Goal: Find specific page/section: Find specific page/section

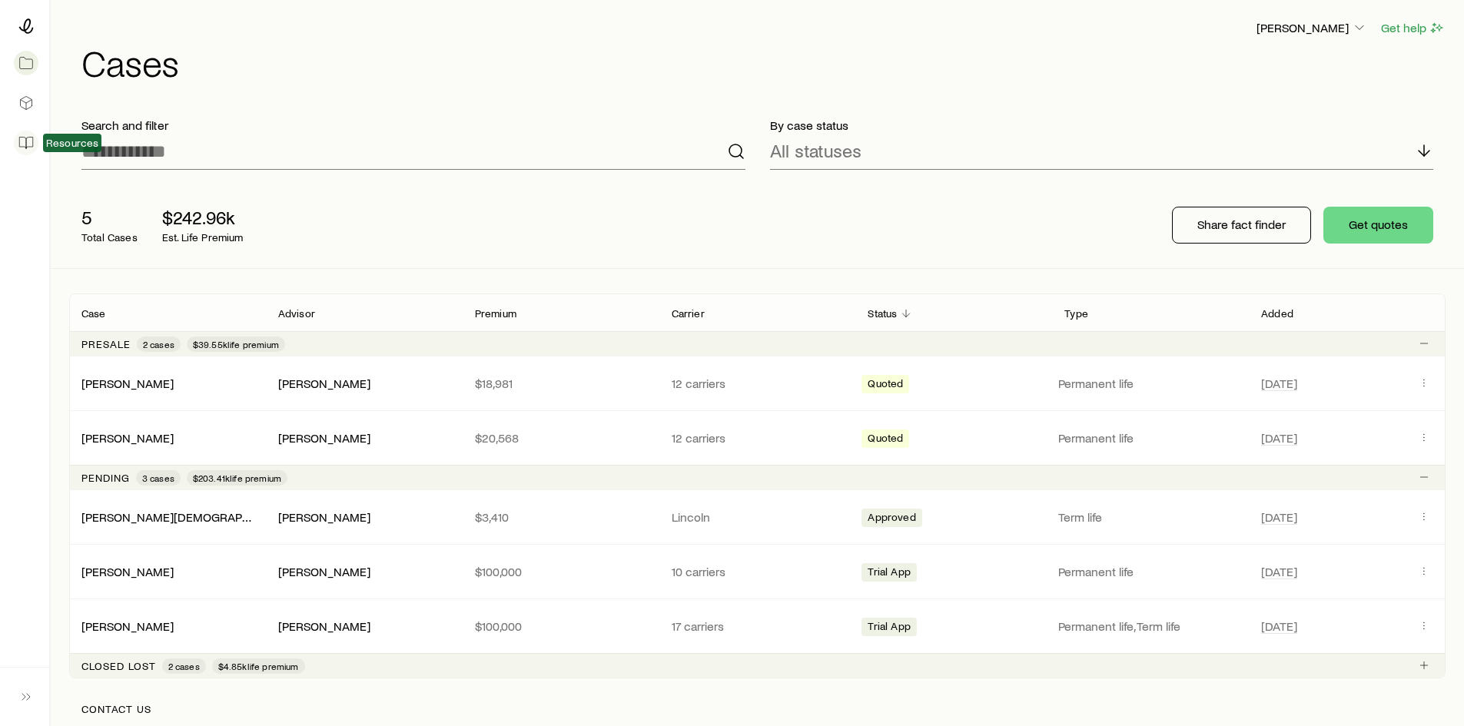
click at [22, 139] on icon at bounding box center [25, 142] width 15 height 15
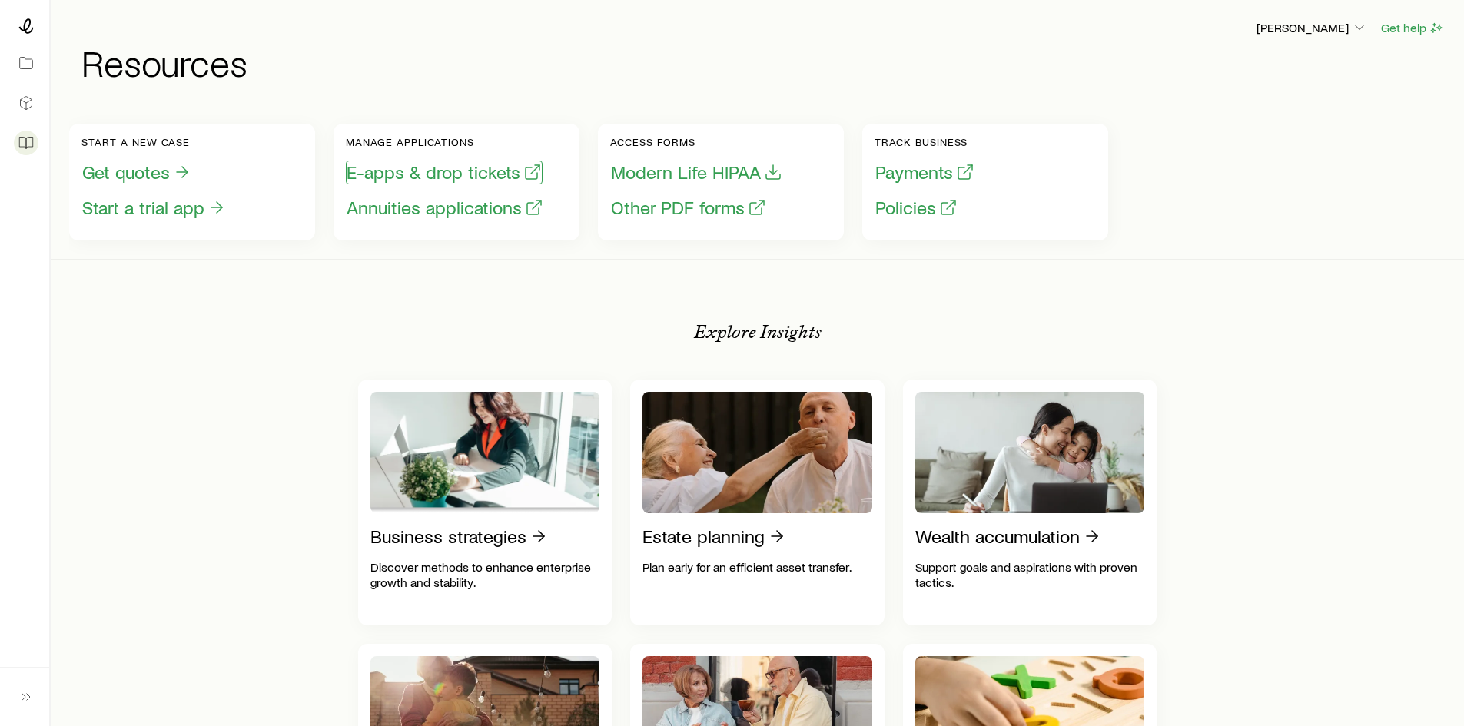
click at [401, 166] on button "E-apps & drop tickets" at bounding box center [444, 173] width 197 height 24
click at [23, 26] on icon at bounding box center [25, 25] width 15 height 15
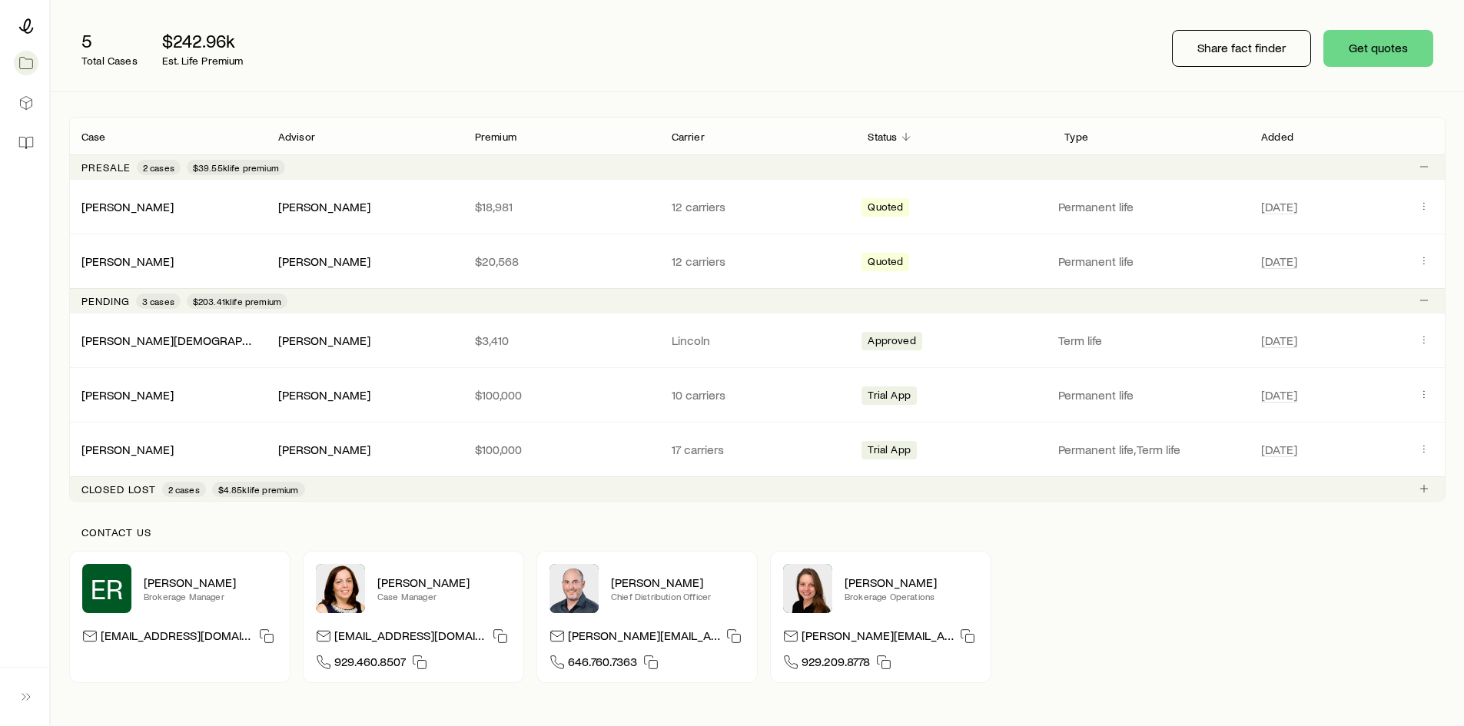
scroll to position [288, 0]
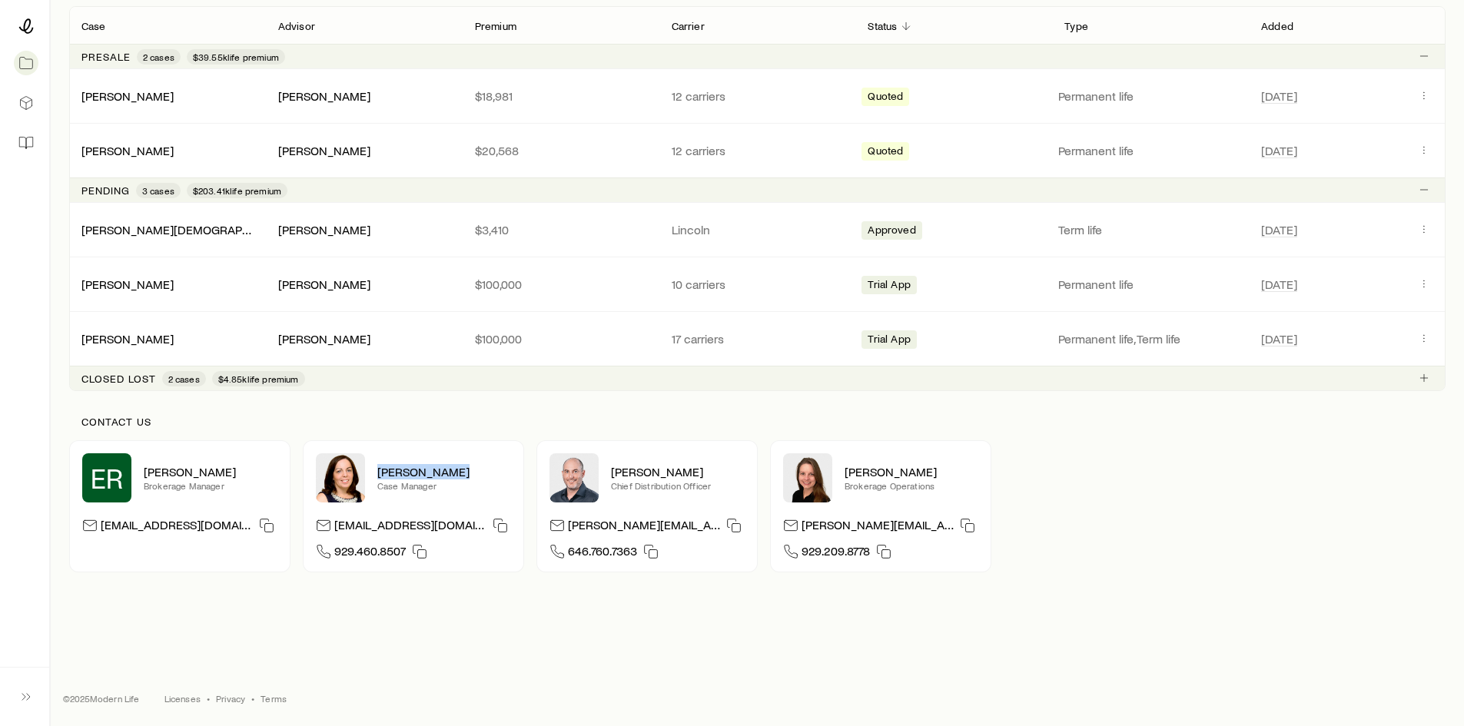
drag, startPoint x: 377, startPoint y: 473, endPoint x: 466, endPoint y: 475, distance: 88.4
click at [466, 475] on p "[PERSON_NAME]" at bounding box center [444, 471] width 134 height 15
copy p "[PERSON_NAME]"
drag, startPoint x: 335, startPoint y: 550, endPoint x: 403, endPoint y: 554, distance: 67.8
click at [403, 554] on span "929.460.8507" at bounding box center [369, 553] width 71 height 21
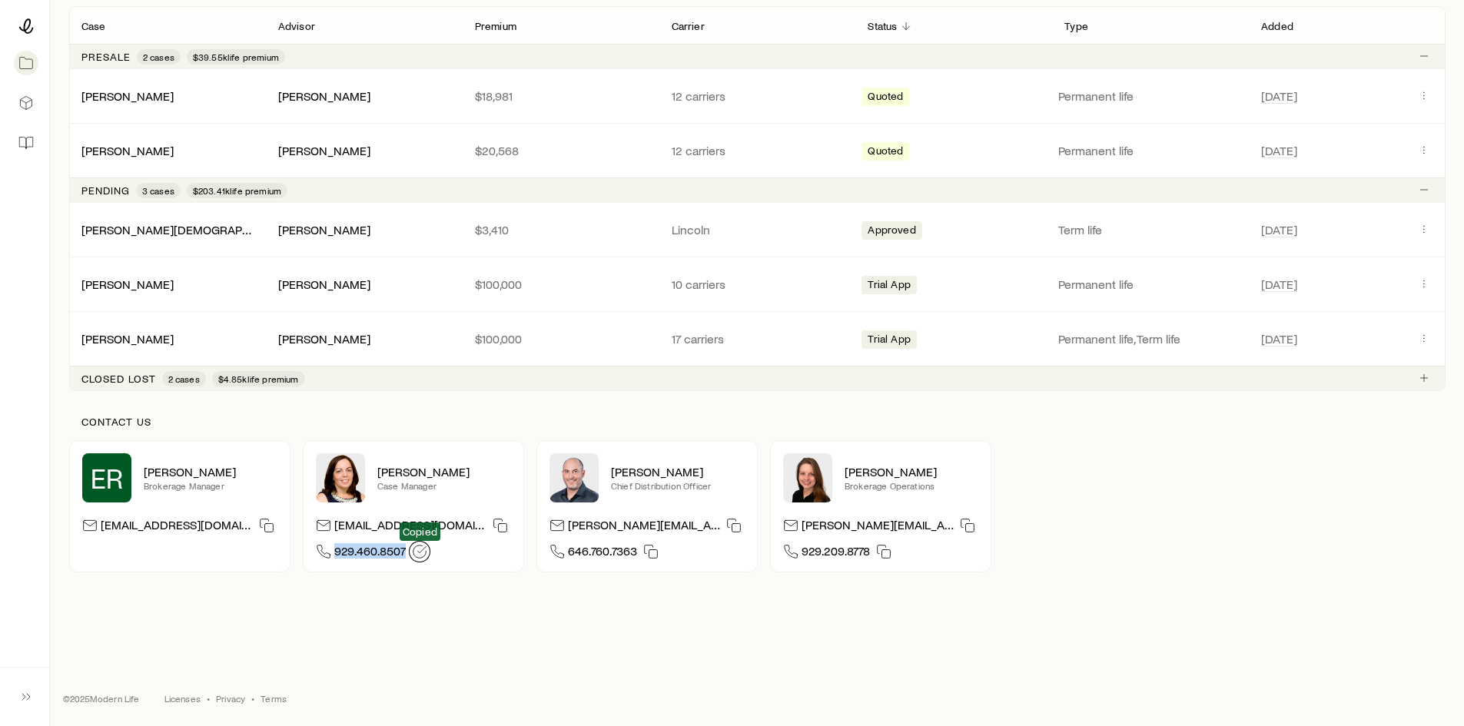
click at [417, 554] on icon "button" at bounding box center [419, 551] width 15 height 15
click at [493, 527] on icon "button" at bounding box center [500, 525] width 15 height 15
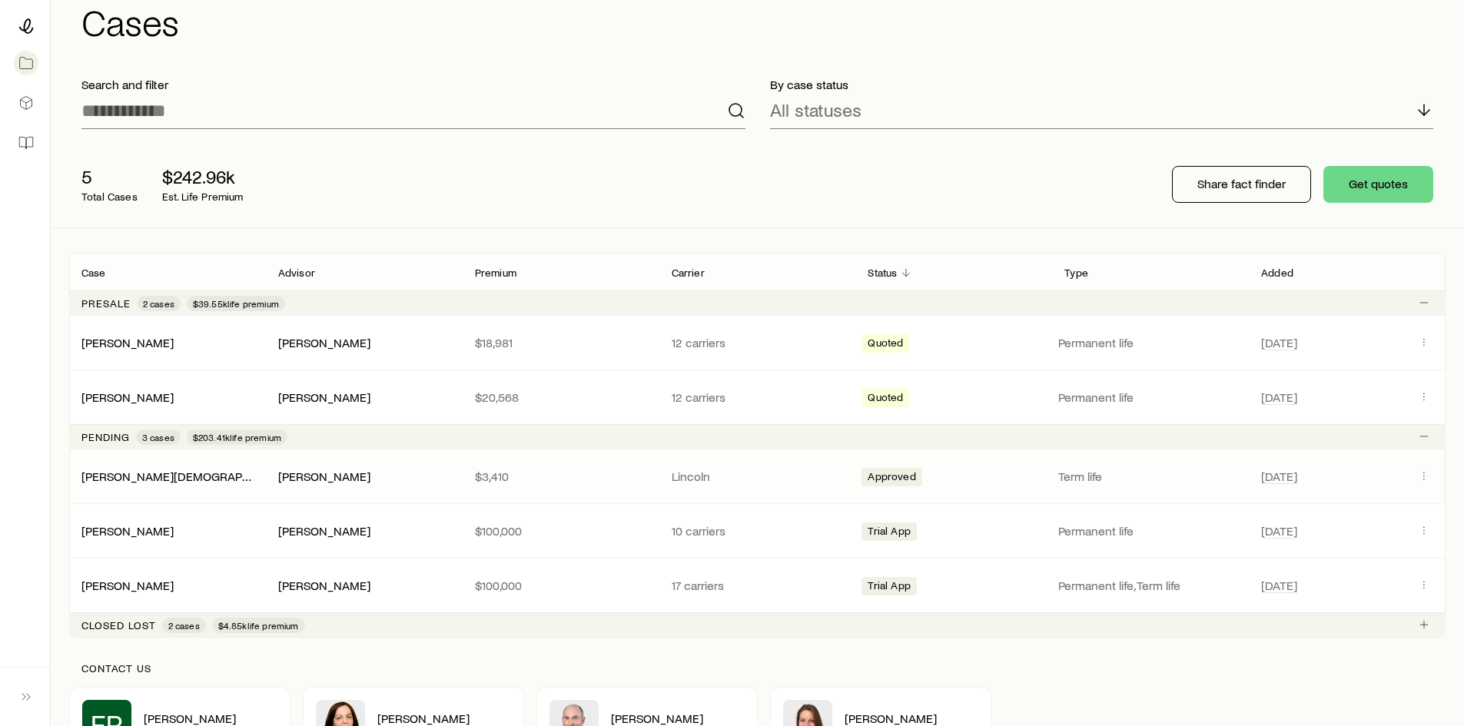
scroll to position [77, 0]
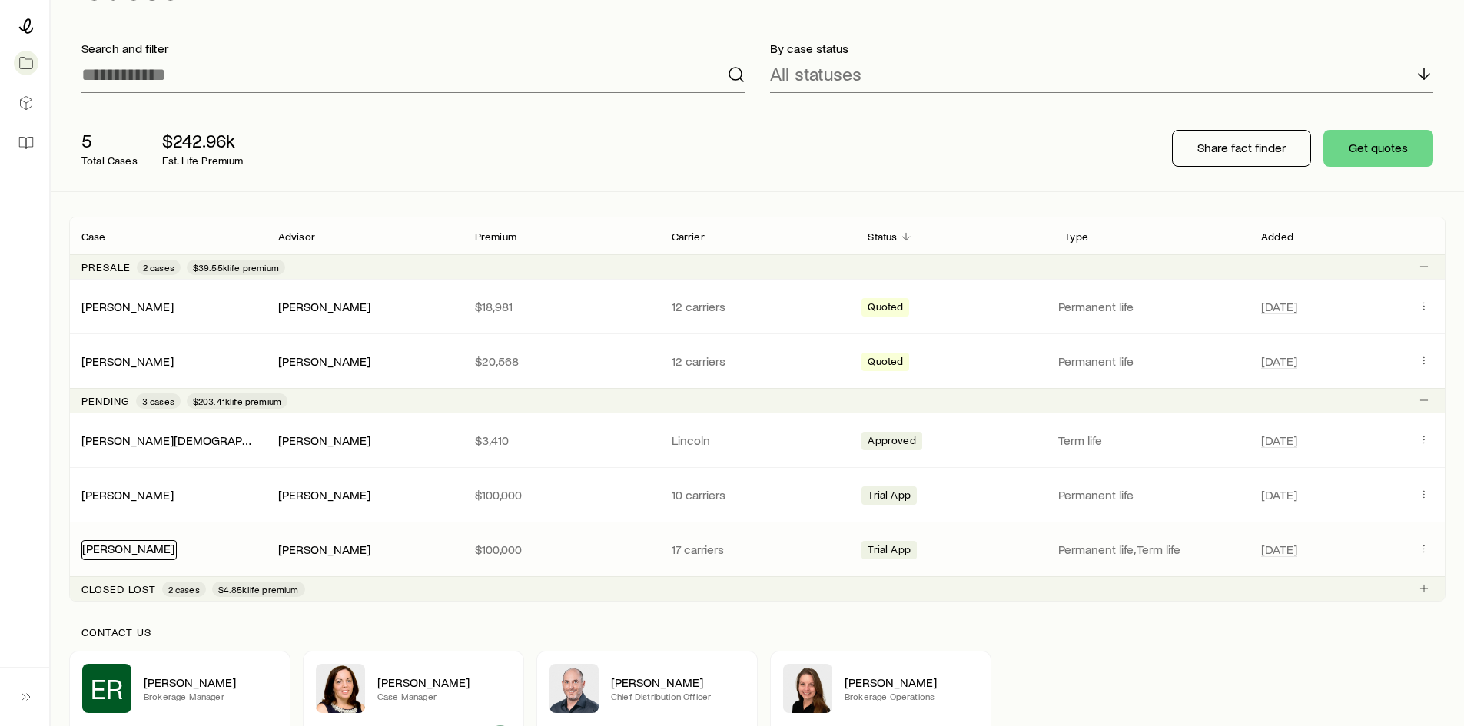
click at [158, 549] on link "[PERSON_NAME]" at bounding box center [128, 548] width 92 height 15
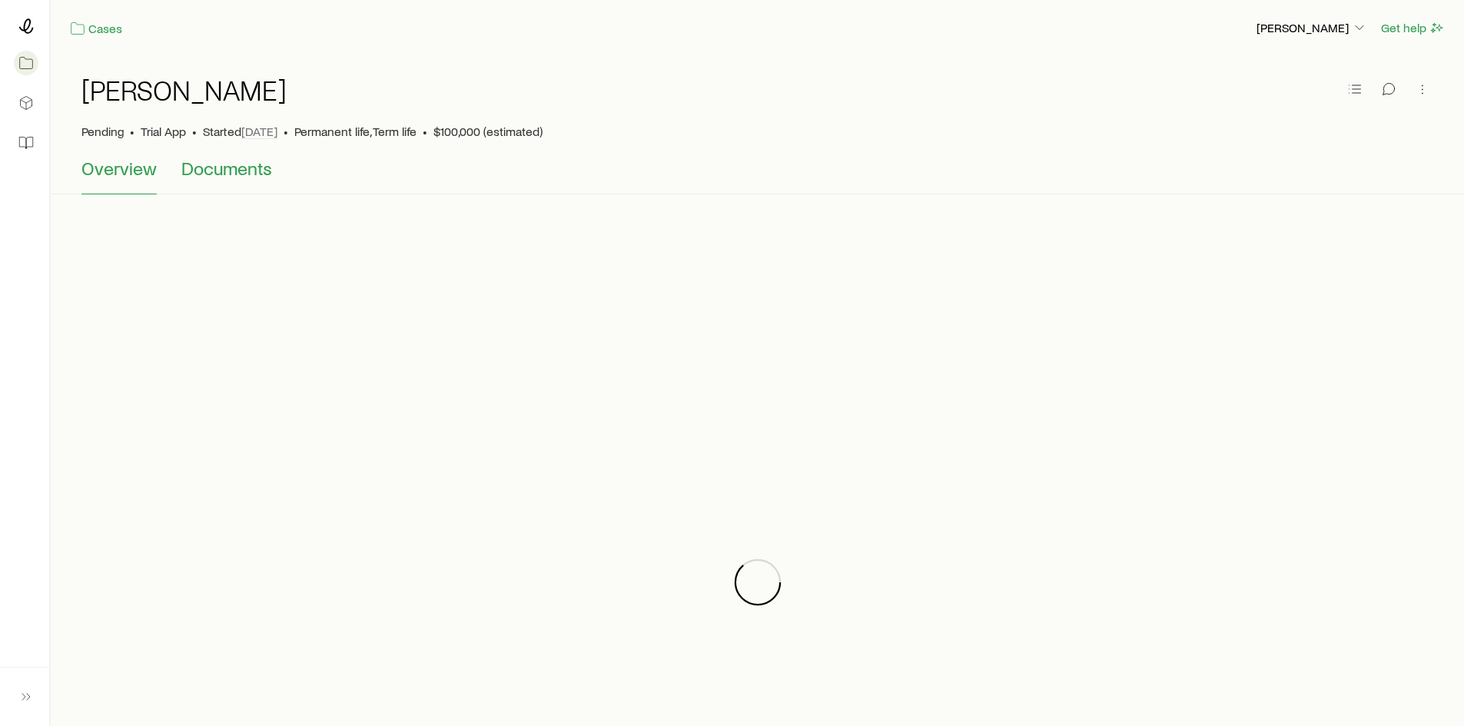
click at [251, 173] on span "Documents" at bounding box center [226, 169] width 91 height 22
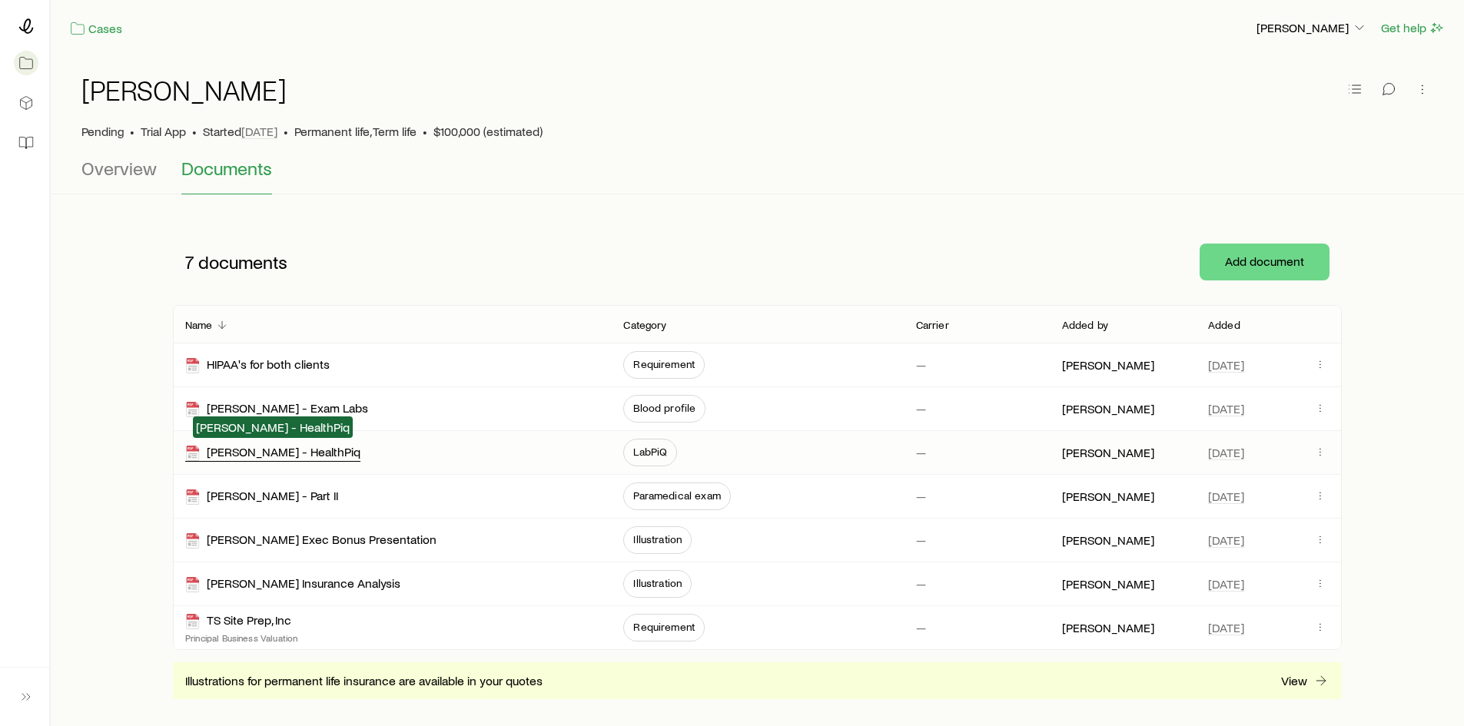
click at [262, 452] on div "[PERSON_NAME] - HealthPiq" at bounding box center [272, 453] width 175 height 18
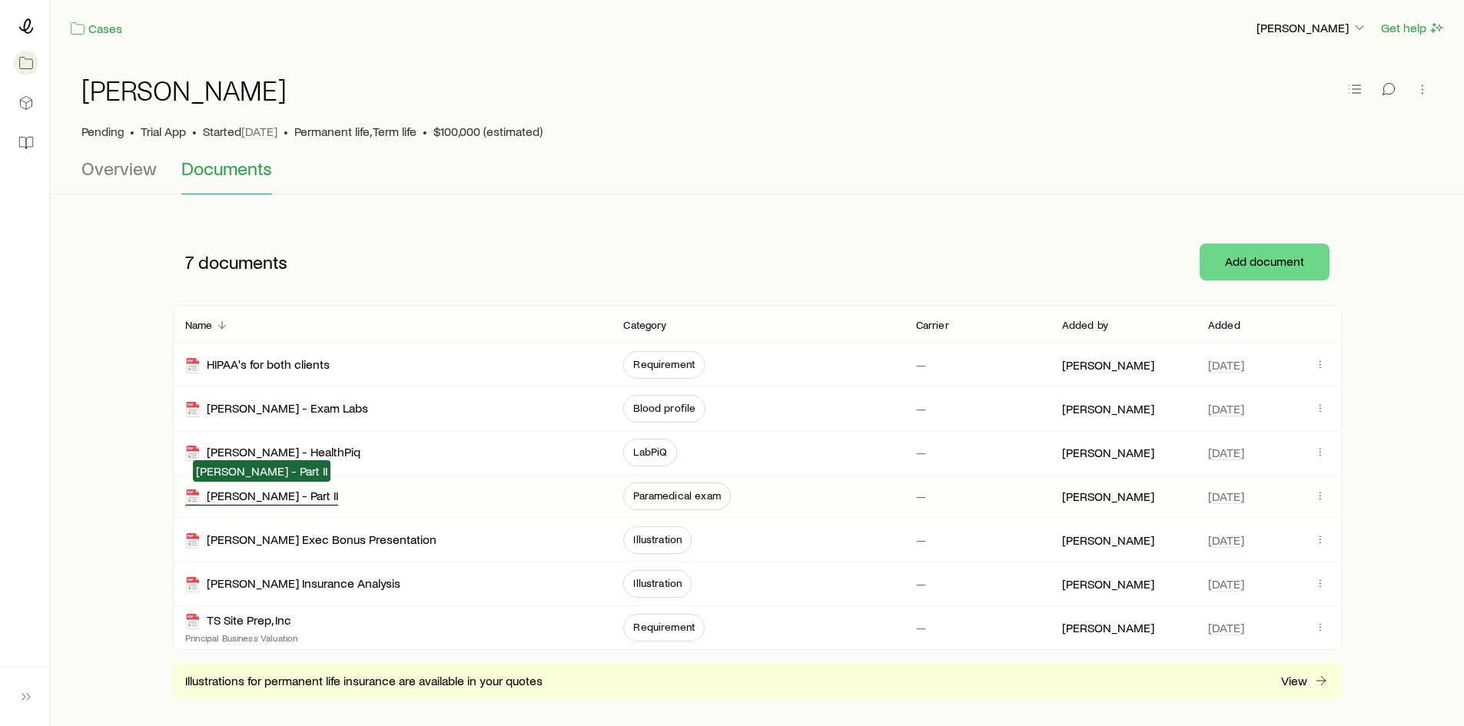
click at [278, 494] on div "[PERSON_NAME] - Part II" at bounding box center [261, 497] width 153 height 18
